Goal: Task Accomplishment & Management: Use online tool/utility

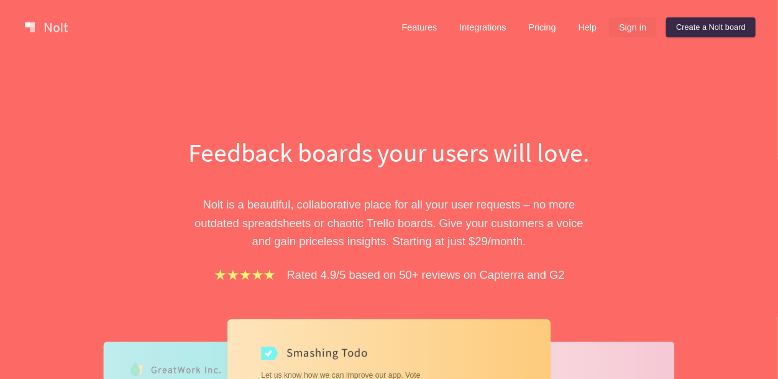
click at [644, 32] on link "Sign in" at bounding box center [632, 27] width 47 height 20
click at [696, 30] on link "Create a Nolt board" at bounding box center [712, 27] width 90 height 20
